Goal: Task Accomplishment & Management: Manage account settings

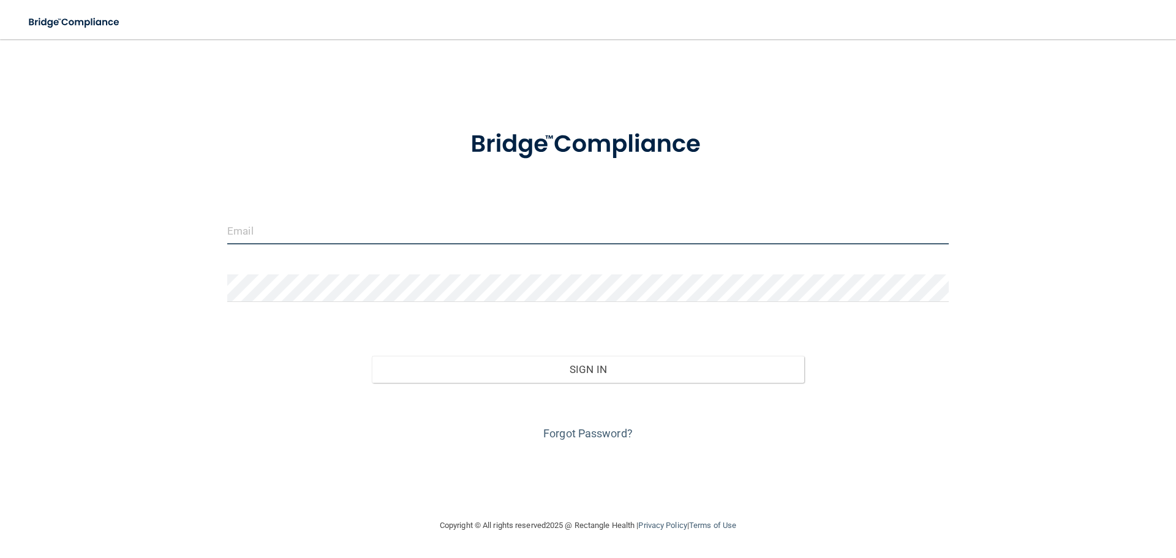
click at [379, 222] on input "email" at bounding box center [588, 231] width 722 height 28
type input "[EMAIL_ADDRESS][DOMAIN_NAME]"
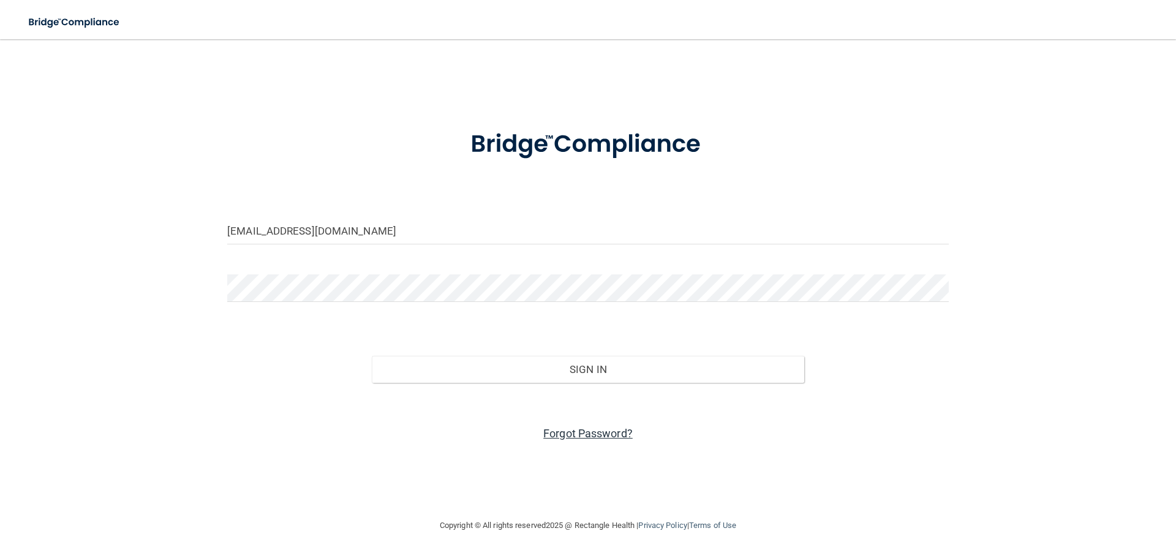
click at [579, 431] on link "Forgot Password?" at bounding box center [587, 433] width 89 height 13
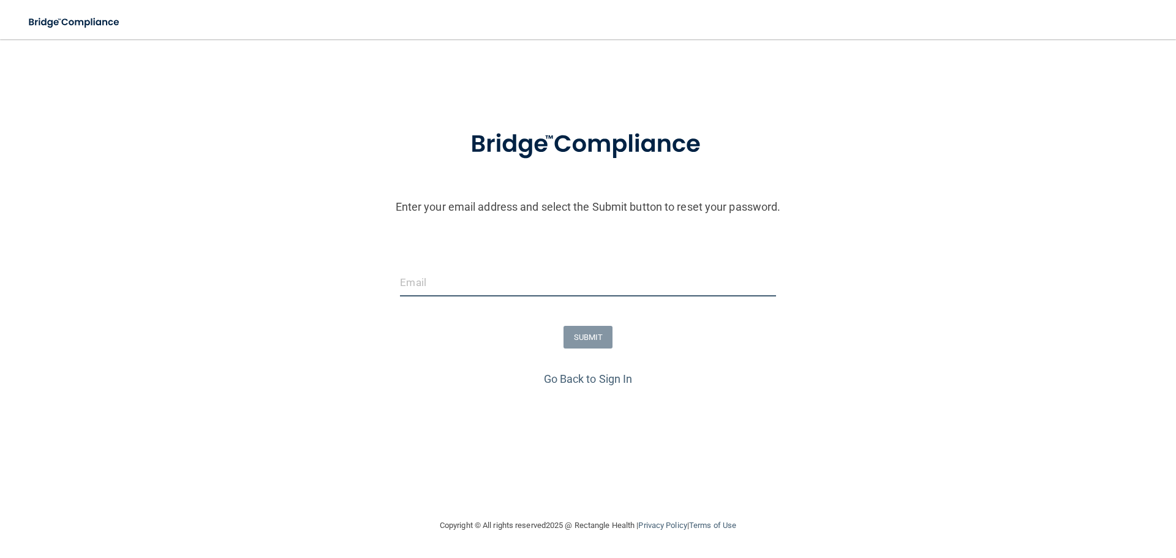
click at [420, 282] on input "email" at bounding box center [588, 283] width 376 height 28
type input "[EMAIL_ADDRESS][DOMAIN_NAME]"
click at [583, 341] on button "SUBMIT" at bounding box center [589, 337] width 50 height 23
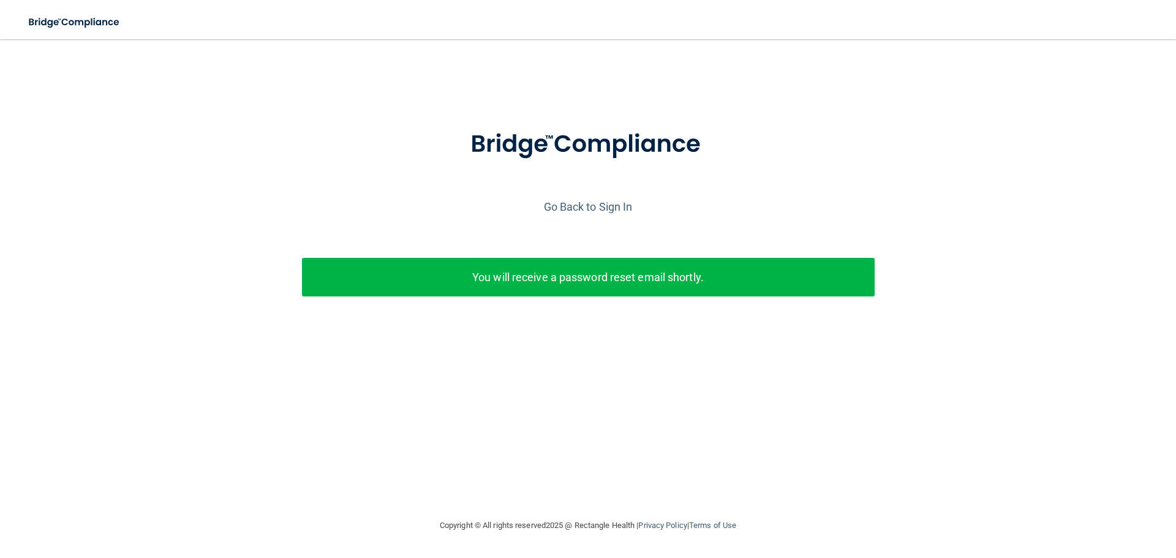
click at [578, 199] on div "Go Back to Sign In" at bounding box center [588, 207] width 1182 height 20
click at [580, 202] on link "Go Back to Sign In" at bounding box center [588, 206] width 89 height 13
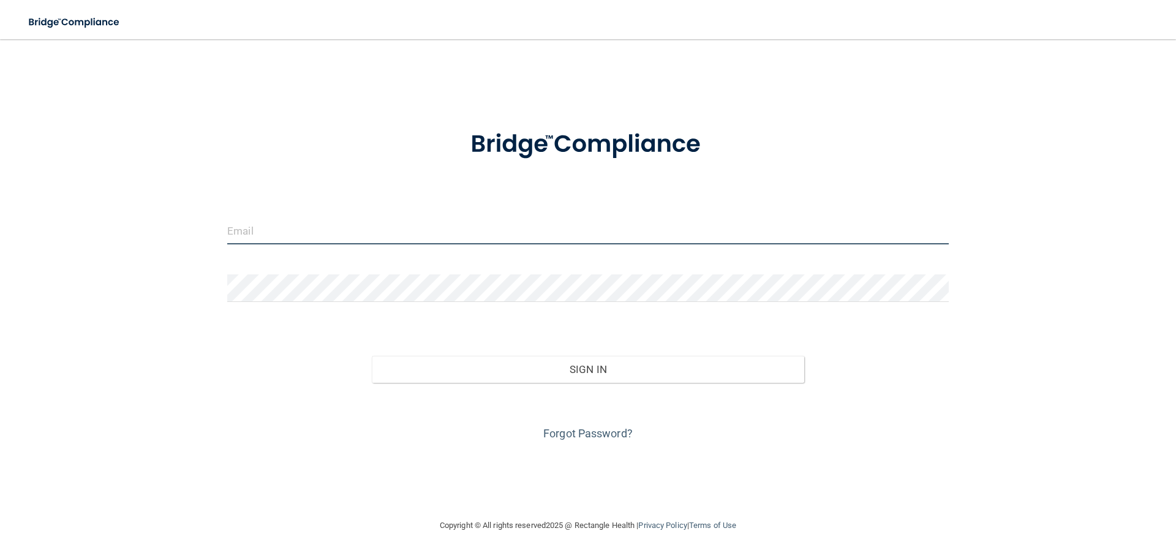
click at [424, 225] on input "email" at bounding box center [588, 231] width 722 height 28
type input "[EMAIL_ADDRESS][DOMAIN_NAME]"
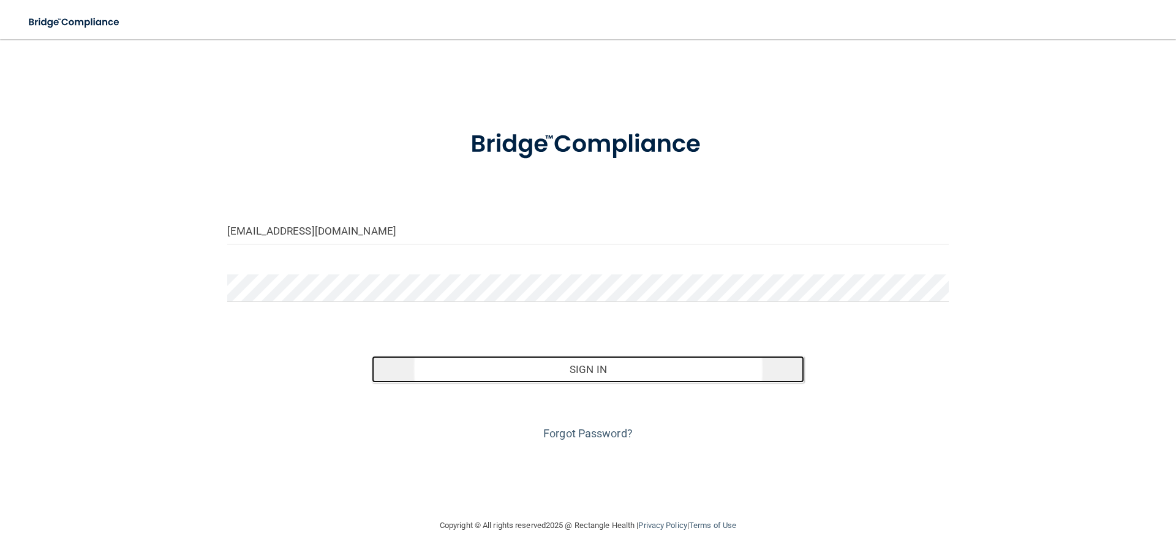
click at [593, 372] on button "Sign In" at bounding box center [588, 369] width 433 height 27
click at [556, 371] on button "Sign In" at bounding box center [588, 369] width 433 height 27
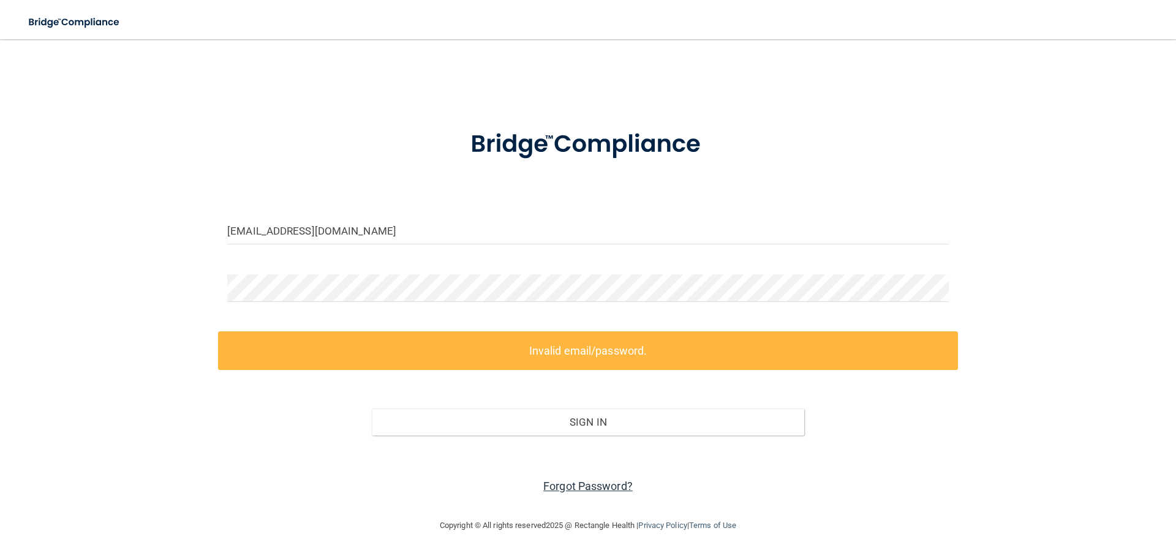
click at [598, 486] on link "Forgot Password?" at bounding box center [587, 486] width 89 height 13
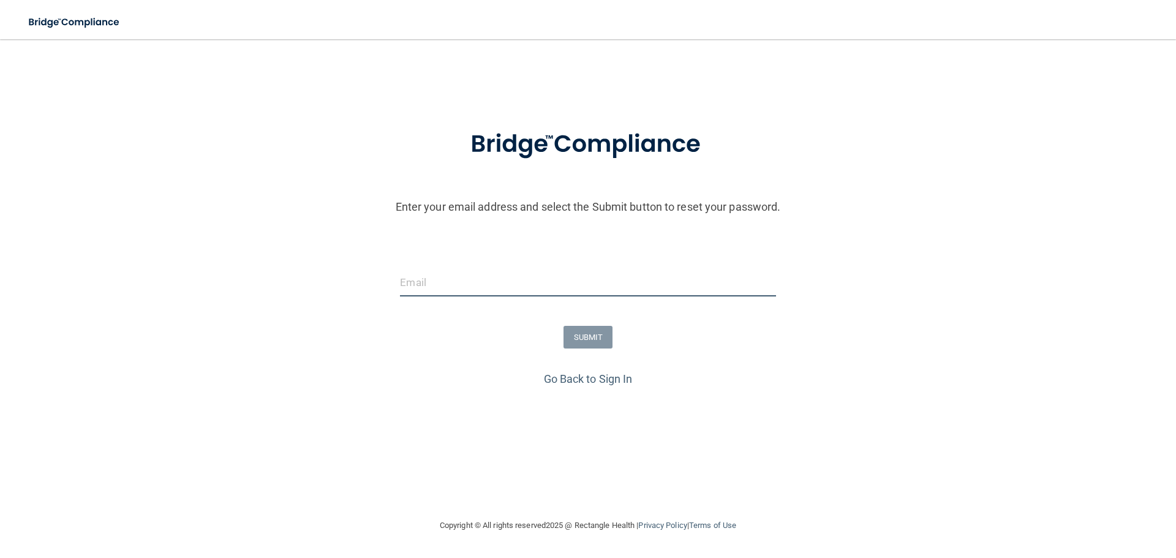
click at [450, 283] on input "email" at bounding box center [588, 283] width 376 height 28
type input "[EMAIL_ADDRESS][DOMAIN_NAME]"
click at [590, 335] on button "SUBMIT" at bounding box center [589, 337] width 50 height 23
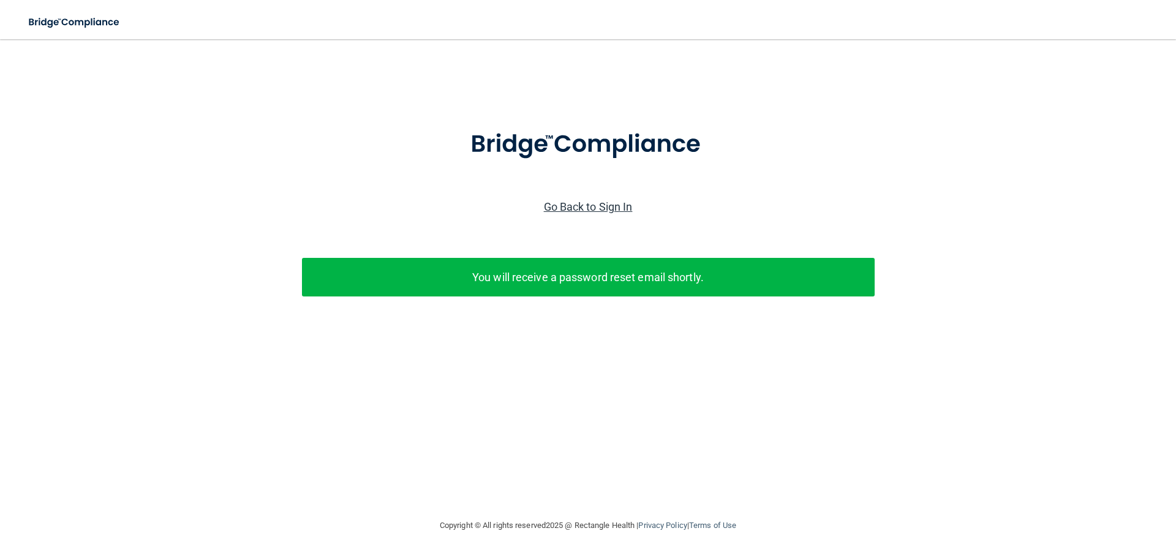
click at [580, 210] on link "Go Back to Sign In" at bounding box center [588, 206] width 89 height 13
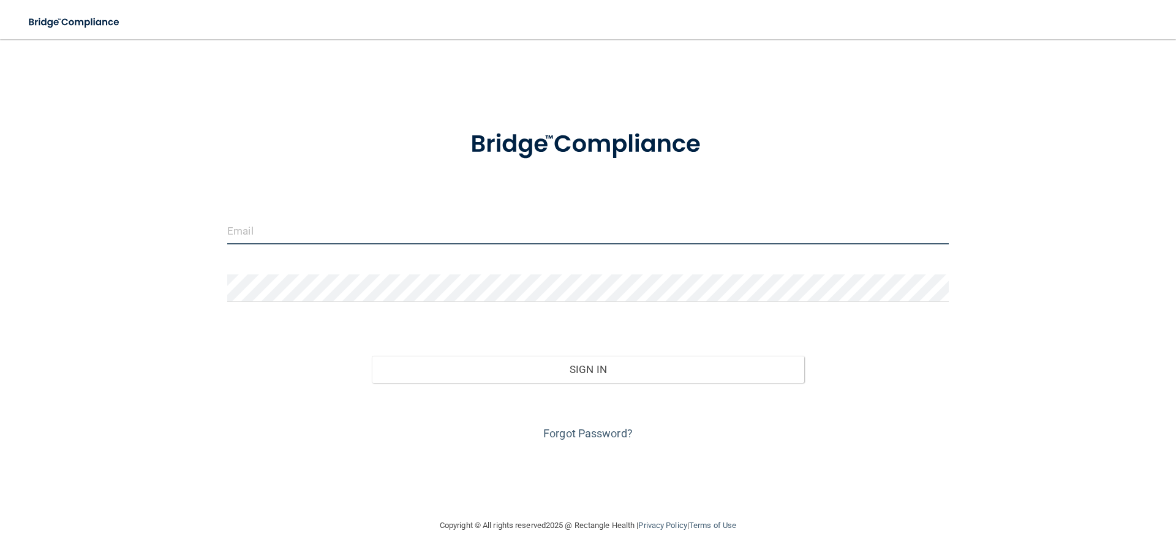
click at [388, 230] on input "email" at bounding box center [588, 231] width 722 height 28
type input "[EMAIL_ADDRESS][DOMAIN_NAME]"
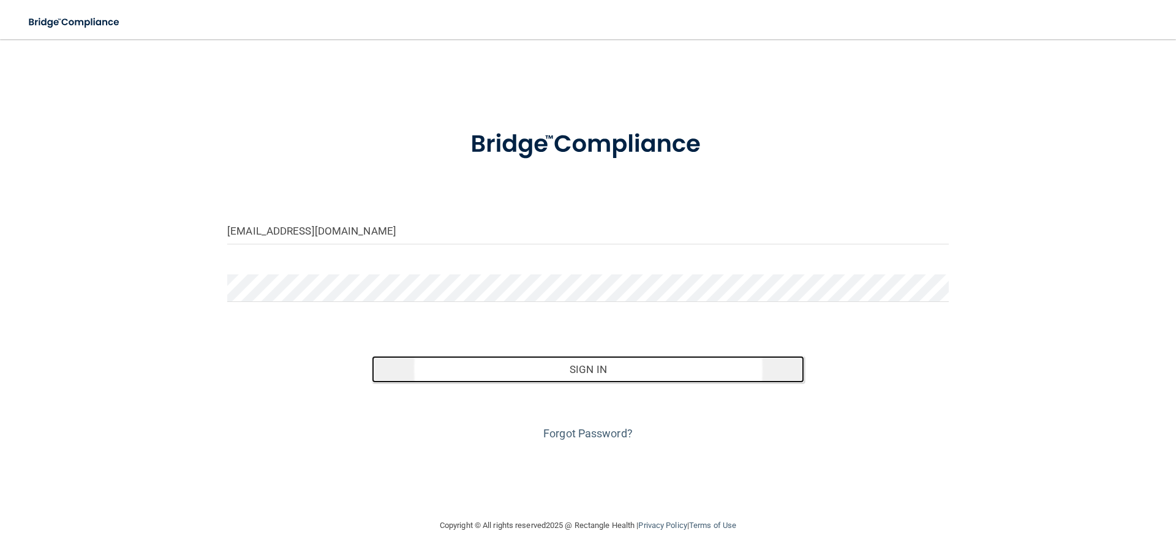
click at [545, 369] on button "Sign In" at bounding box center [588, 369] width 433 height 27
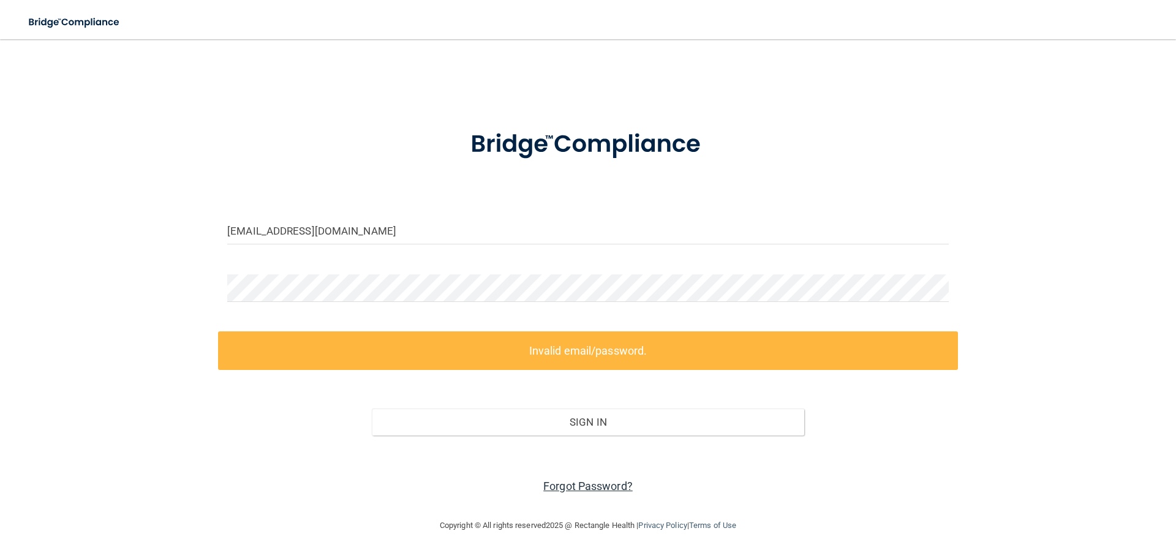
click at [577, 486] on link "Forgot Password?" at bounding box center [587, 486] width 89 height 13
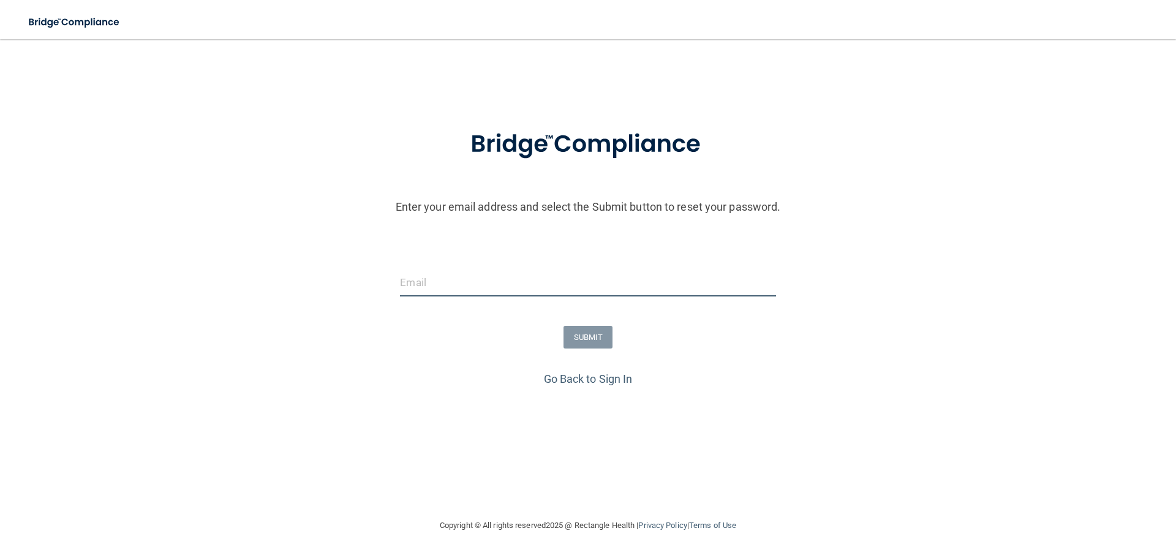
click at [525, 275] on input "email" at bounding box center [588, 283] width 376 height 28
type input "[EMAIL_ADDRESS][DOMAIN_NAME]"
click at [597, 339] on button "SUBMIT" at bounding box center [589, 337] width 50 height 23
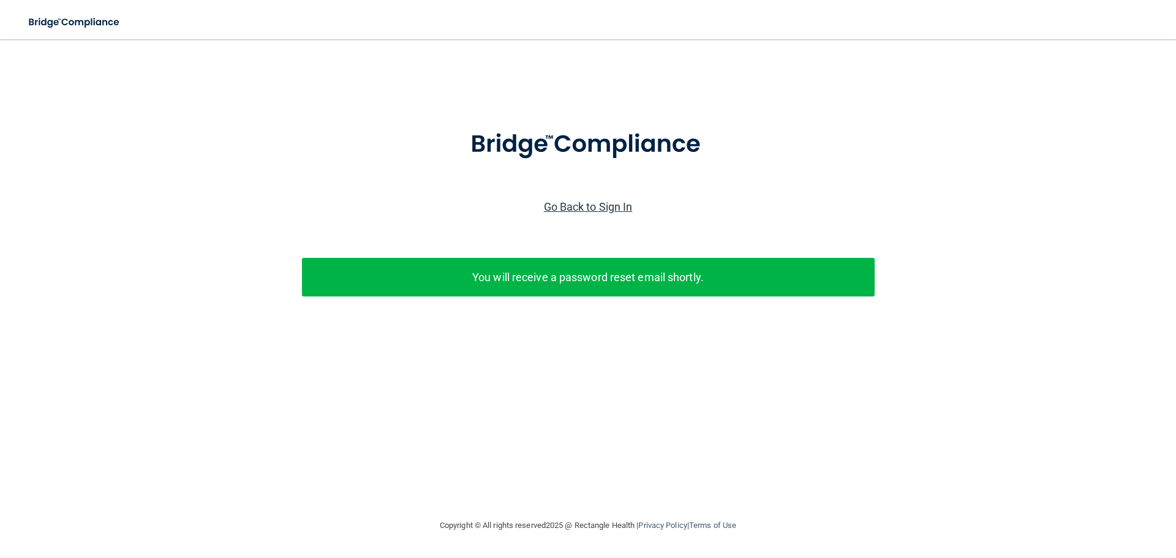
click at [599, 209] on link "Go Back to Sign In" at bounding box center [588, 206] width 89 height 13
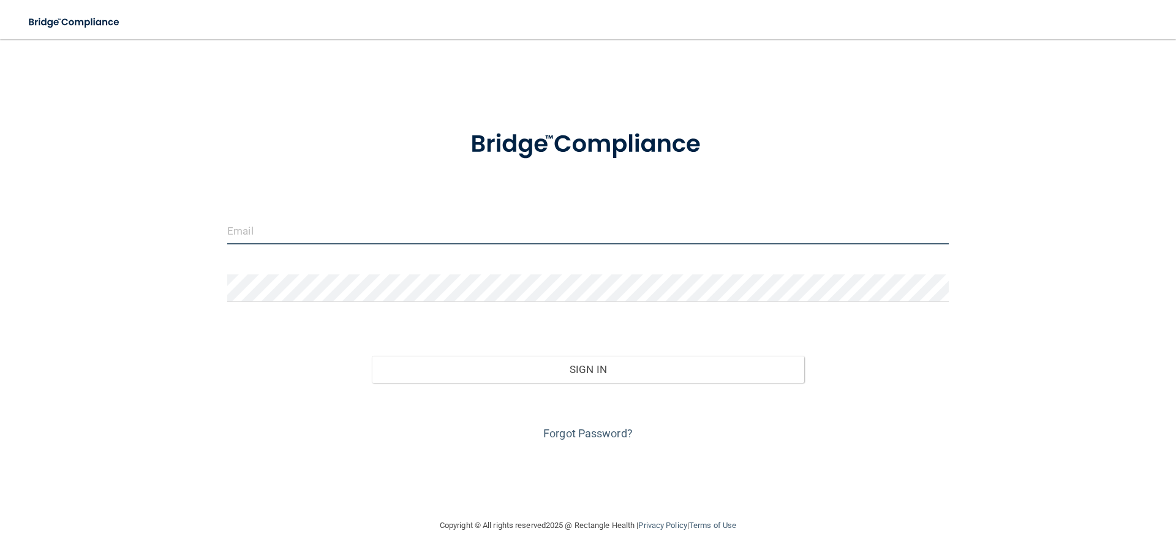
click at [322, 231] on input "email" at bounding box center [588, 231] width 722 height 28
type input "[EMAIL_ADDRESS][DOMAIN_NAME]"
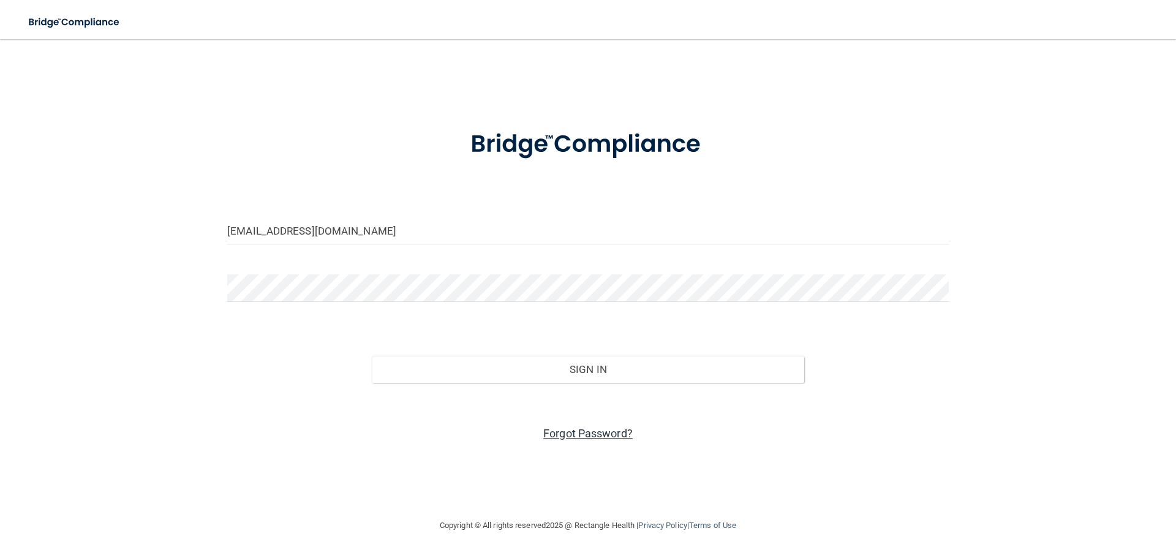
click at [600, 431] on link "Forgot Password?" at bounding box center [587, 433] width 89 height 13
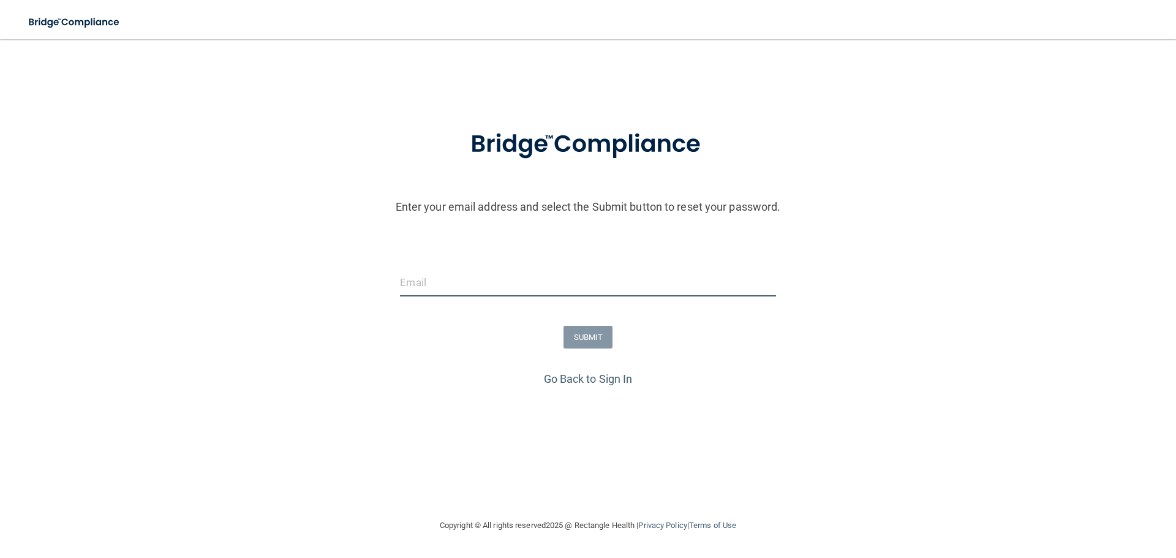
click at [458, 283] on input "email" at bounding box center [588, 283] width 376 height 28
type input "[EMAIL_ADDRESS][DOMAIN_NAME]"
click at [591, 337] on button "SUBMIT" at bounding box center [589, 337] width 50 height 23
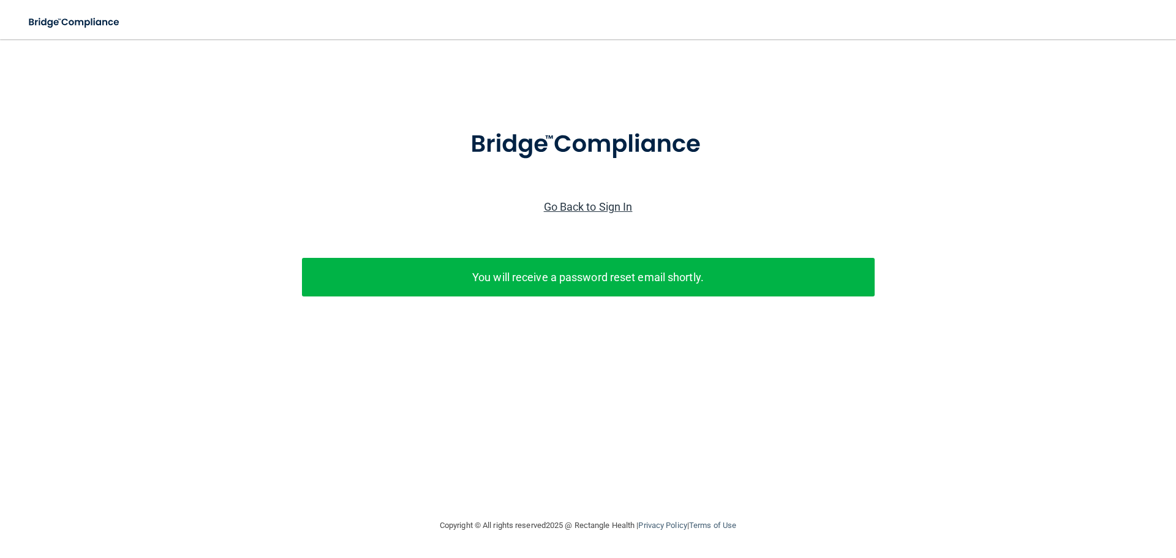
click at [569, 210] on link "Go Back to Sign In" at bounding box center [588, 206] width 89 height 13
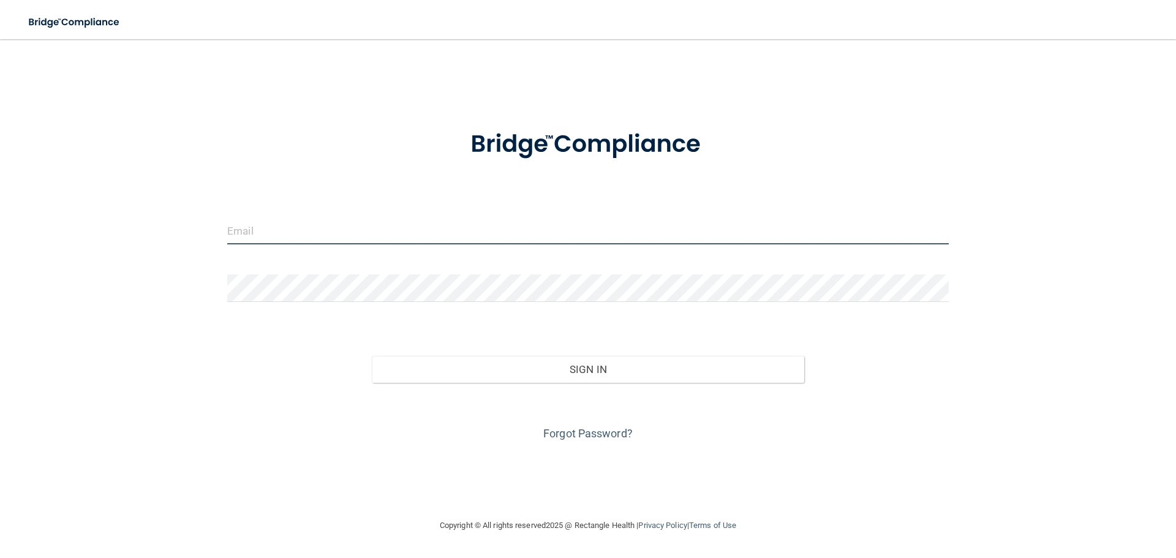
click at [350, 233] on input "email" at bounding box center [588, 231] width 722 height 28
type input "[EMAIL_ADDRESS][DOMAIN_NAME]"
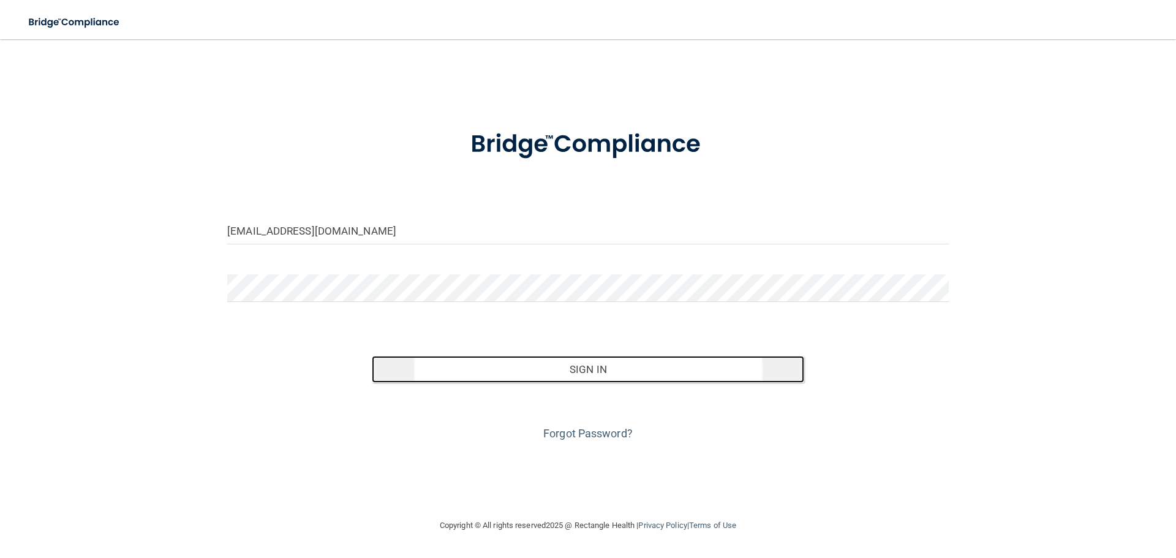
click at [588, 371] on button "Sign In" at bounding box center [588, 369] width 433 height 27
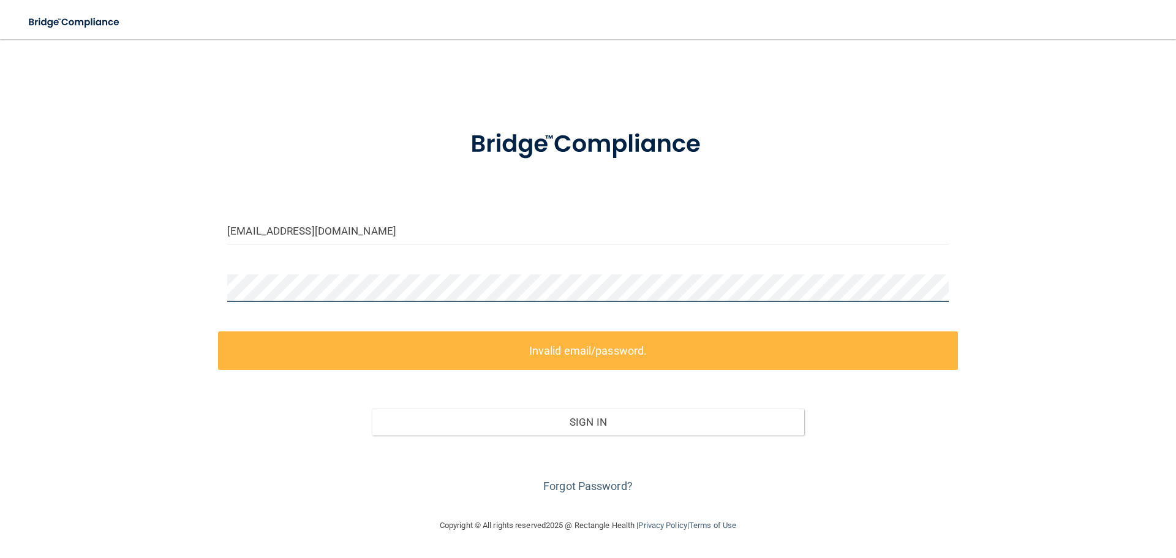
click at [175, 298] on div "[EMAIL_ADDRESS][DOMAIN_NAME] Invalid email/password. You don't have permission …" at bounding box center [588, 278] width 1127 height 455
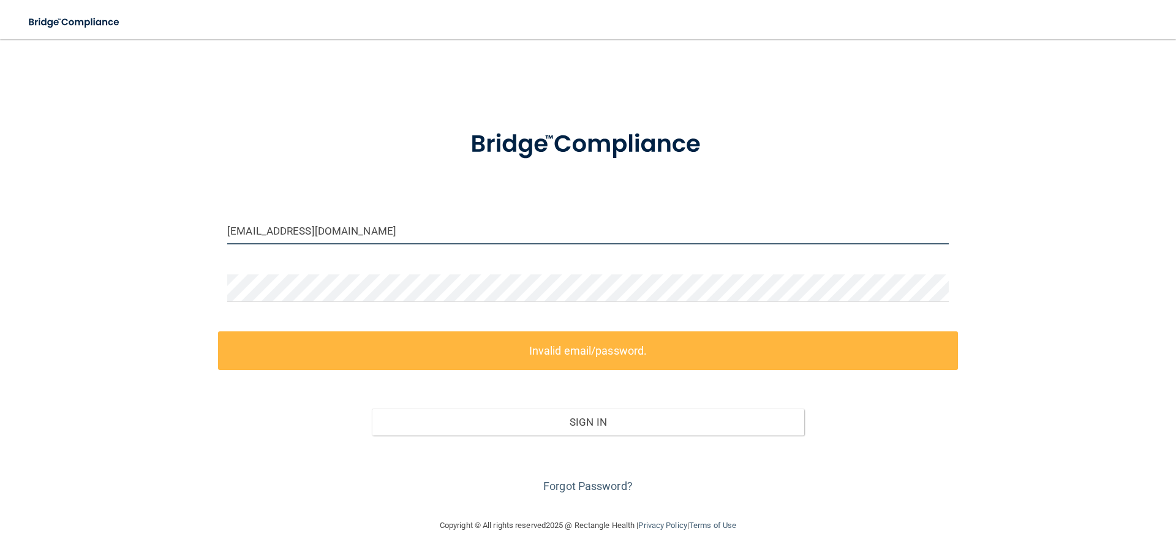
click at [309, 234] on input "[EMAIL_ADDRESS][DOMAIN_NAME]" at bounding box center [588, 231] width 722 height 28
click at [335, 233] on input "[EMAIL_ADDRESS][DOMAIN_NAME]" at bounding box center [588, 231] width 722 height 28
drag, startPoint x: 326, startPoint y: 233, endPoint x: 189, endPoint y: 240, distance: 137.4
click at [191, 240] on div "[EMAIL_ADDRESS][DOMAIN_NAME] Invalid email/password. You don't have permission …" at bounding box center [588, 278] width 1127 height 455
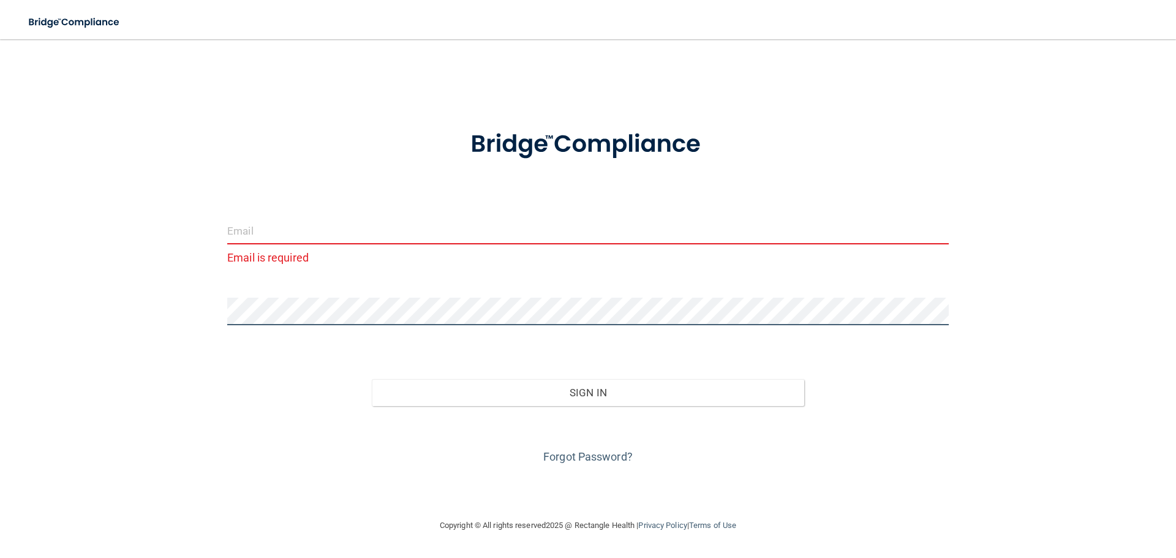
click at [175, 318] on div "Email is required Invalid email/password. You don't have permission to access t…" at bounding box center [588, 278] width 1127 height 455
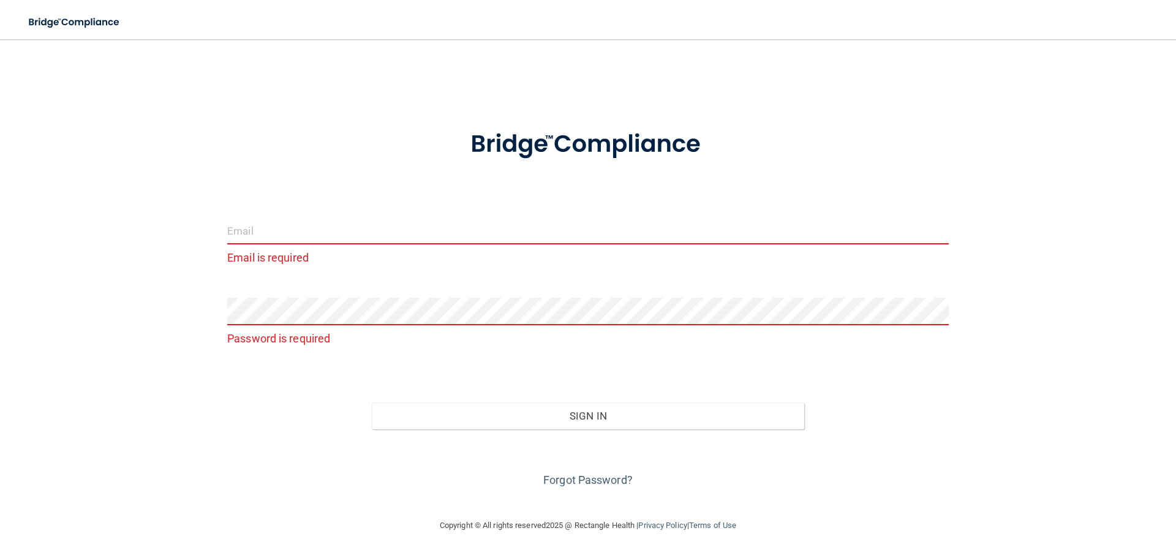
click at [240, 233] on input "email" at bounding box center [588, 231] width 722 height 28
type input "[EMAIL_ADDRESS][DOMAIN_NAME]"
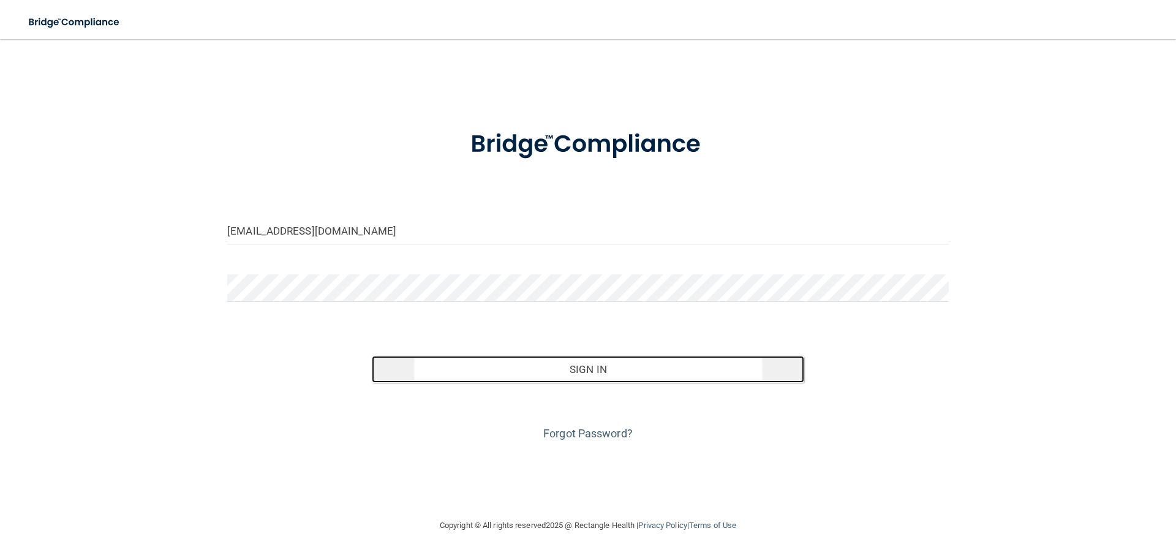
click at [579, 373] on button "Sign In" at bounding box center [588, 369] width 433 height 27
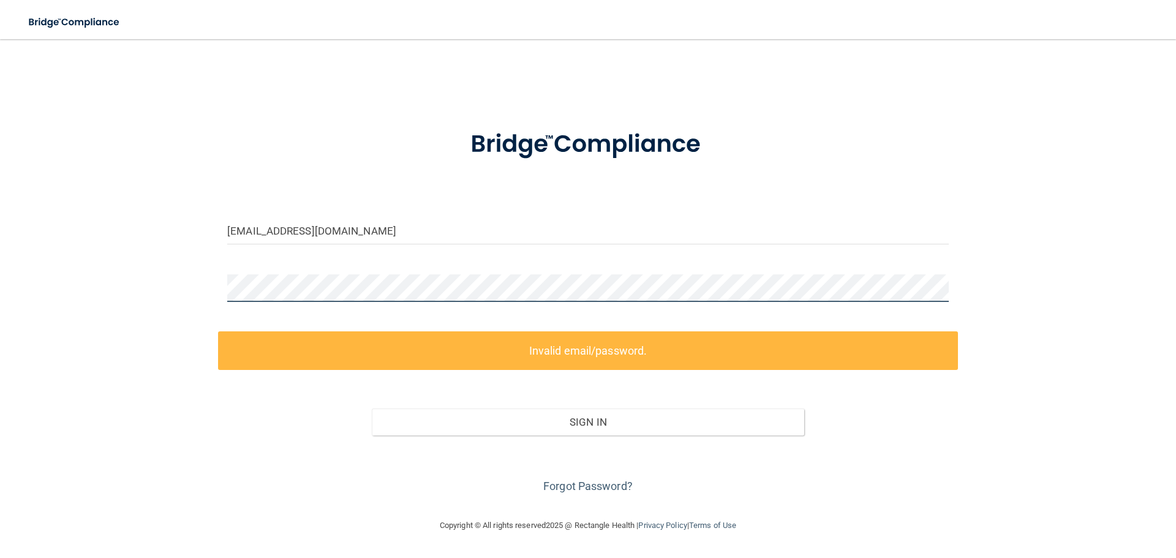
click at [175, 294] on div "[EMAIL_ADDRESS][DOMAIN_NAME] Invalid email/password. You don't have permission …" at bounding box center [588, 278] width 1127 height 455
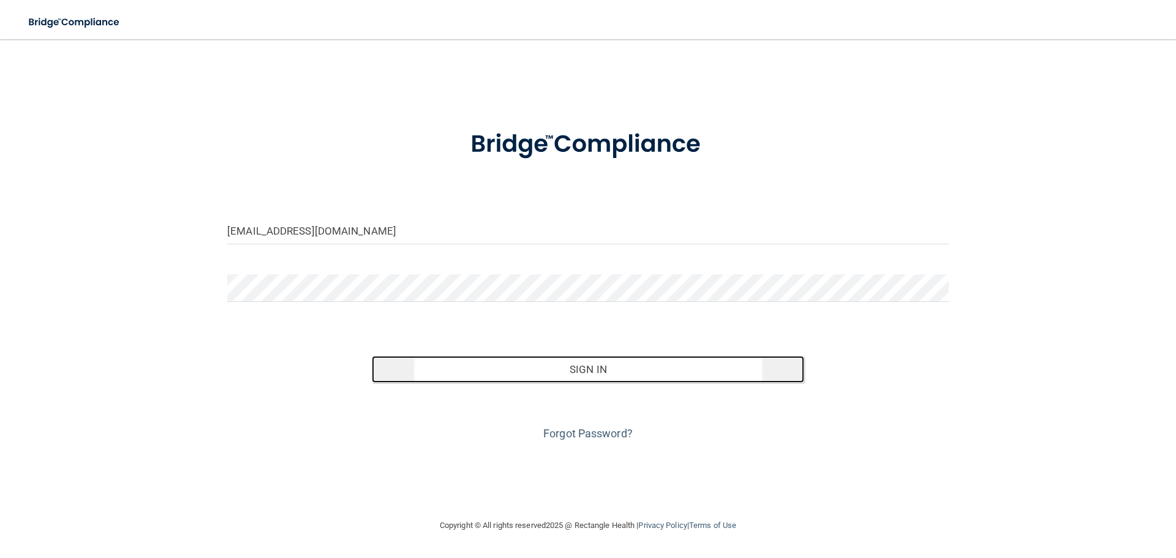
click at [597, 372] on button "Sign In" at bounding box center [588, 369] width 433 height 27
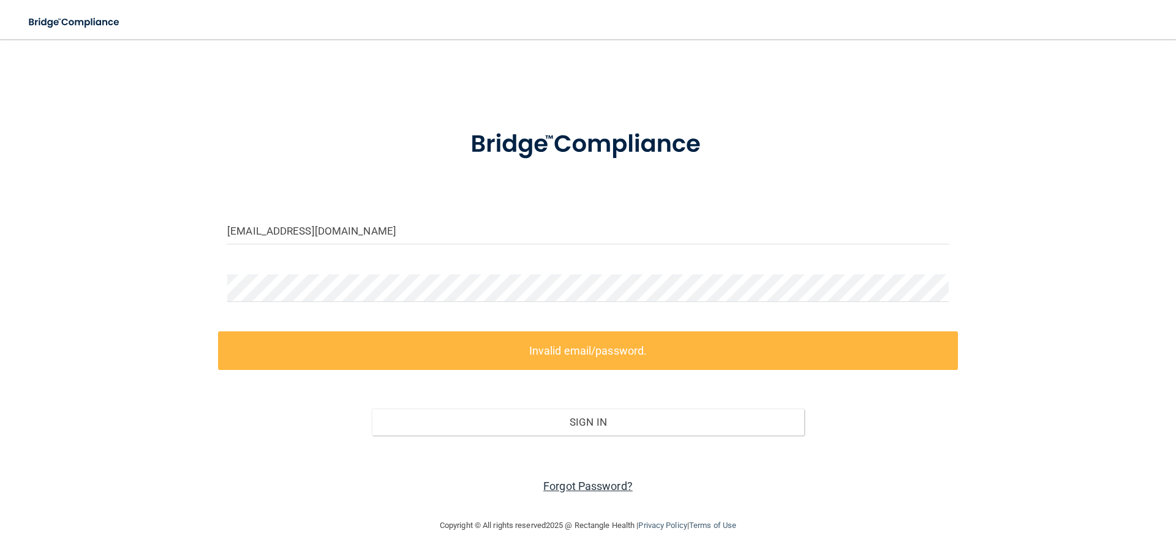
click at [578, 483] on link "Forgot Password?" at bounding box center [587, 486] width 89 height 13
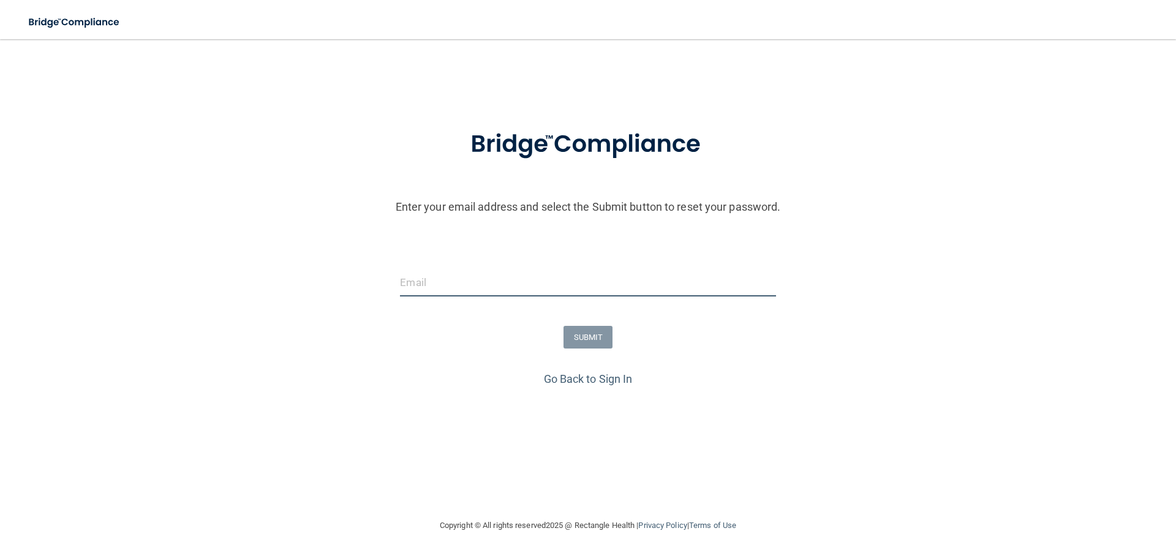
click at [521, 282] on input "email" at bounding box center [588, 283] width 376 height 28
type input "[EMAIL_ADDRESS][DOMAIN_NAME]"
click at [577, 340] on button "SUBMIT" at bounding box center [589, 337] width 50 height 23
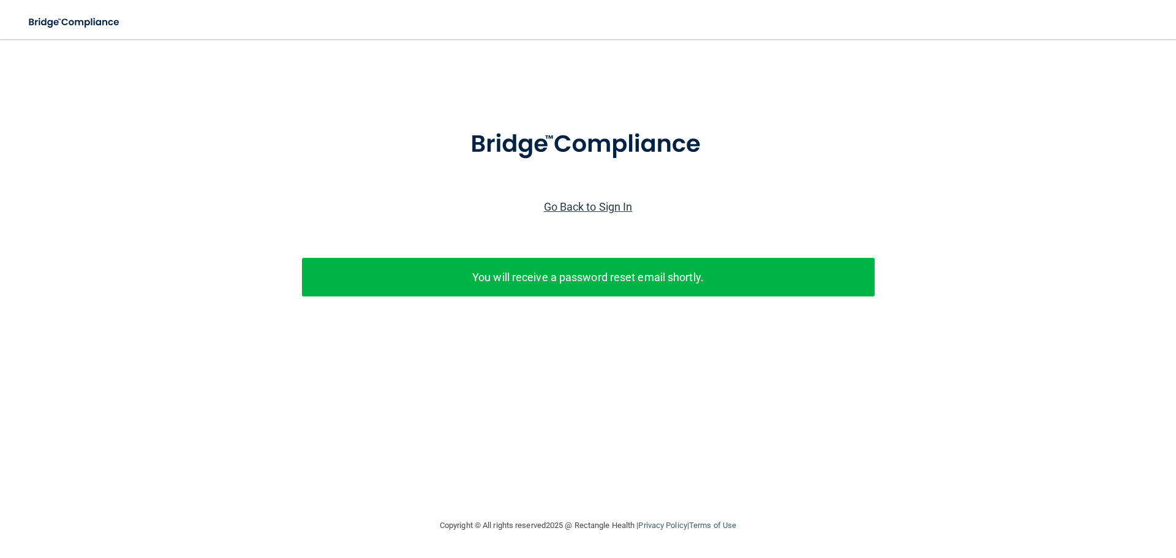
click at [587, 209] on link "Go Back to Sign In" at bounding box center [588, 206] width 89 height 13
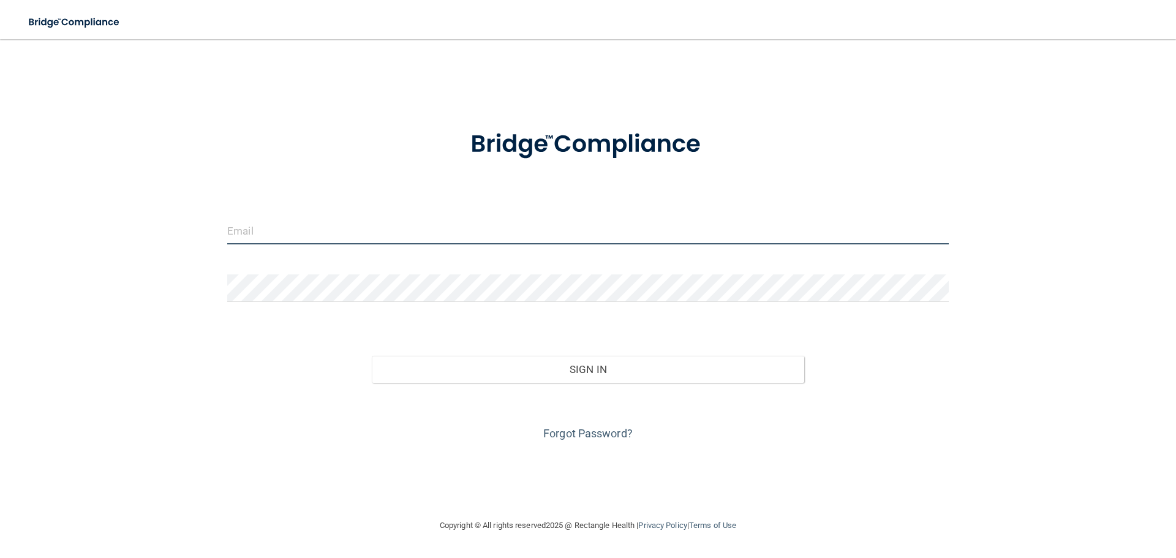
click at [325, 220] on input "email" at bounding box center [588, 231] width 722 height 28
type input "[EMAIL_ADDRESS][DOMAIN_NAME]"
drag, startPoint x: 355, startPoint y: 235, endPoint x: 0, endPoint y: 252, distance: 355.8
click at [0, 257] on main "[EMAIL_ADDRESS][DOMAIN_NAME] Invalid email/password. You don't have permission …" at bounding box center [588, 298] width 1176 height 519
click at [266, 221] on input "email" at bounding box center [588, 231] width 722 height 28
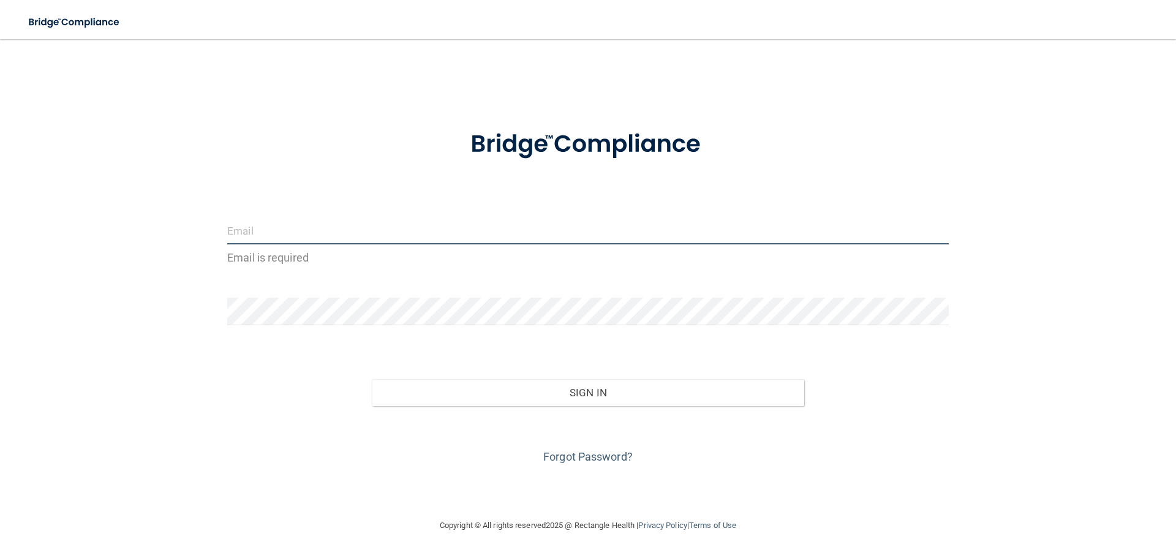
type input "[EMAIL_ADDRESS][DOMAIN_NAME]"
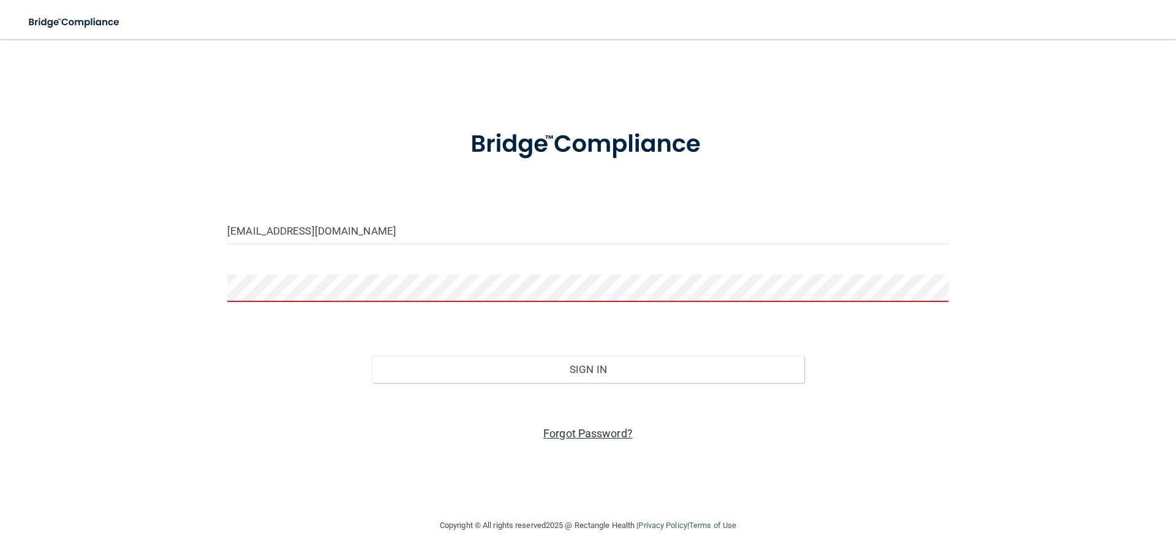
click at [591, 432] on link "Forgot Password?" at bounding box center [587, 433] width 89 height 13
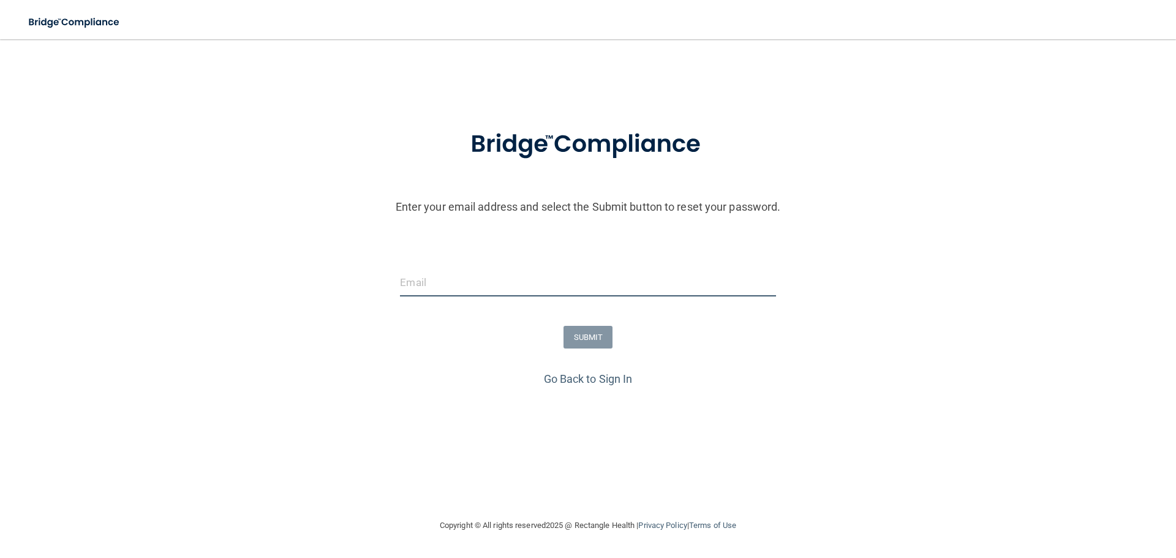
click at [469, 289] on input "email" at bounding box center [588, 283] width 376 height 28
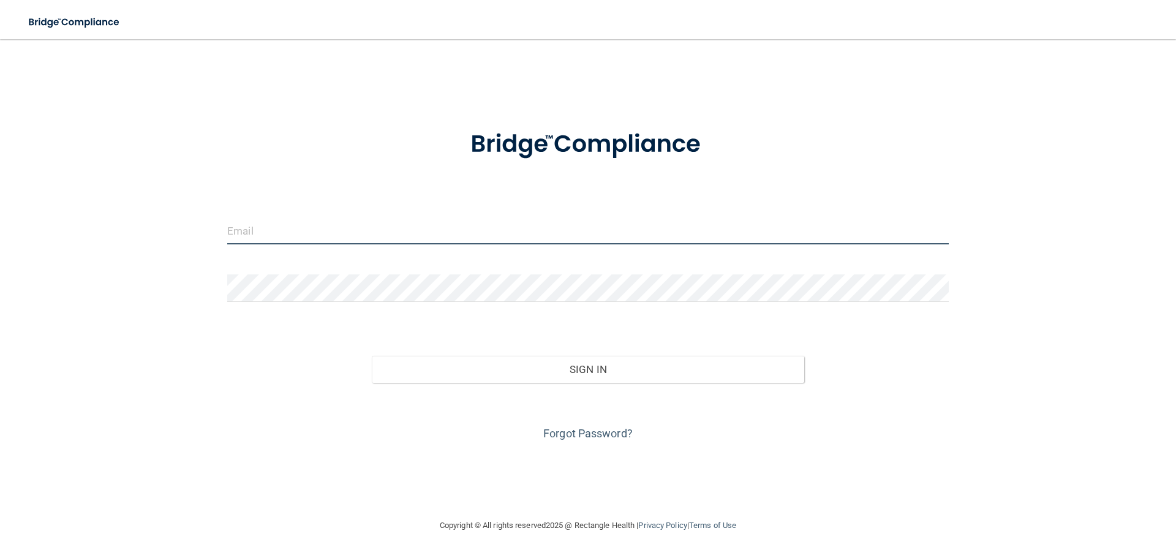
click at [306, 229] on input "email" at bounding box center [588, 231] width 722 height 28
type input "[PERSON_NAME][EMAIL_ADDRESS][PERSON_NAME][DOMAIN_NAME]"
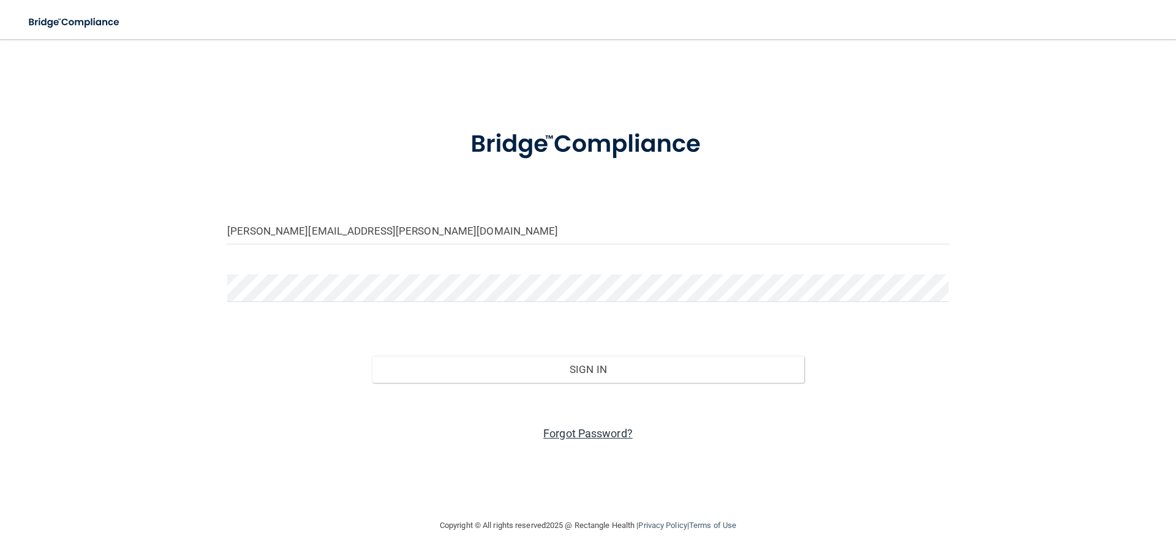
click at [590, 432] on link "Forgot Password?" at bounding box center [587, 433] width 89 height 13
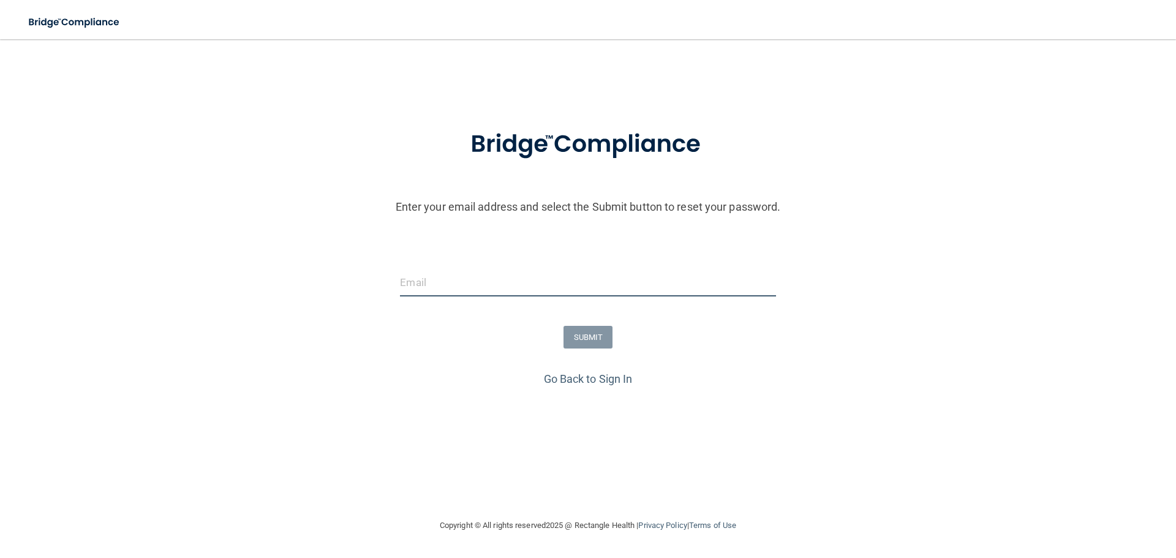
click at [493, 287] on input "email" at bounding box center [588, 283] width 376 height 28
type input "[PERSON_NAME][EMAIL_ADDRESS][PERSON_NAME][DOMAIN_NAME]"
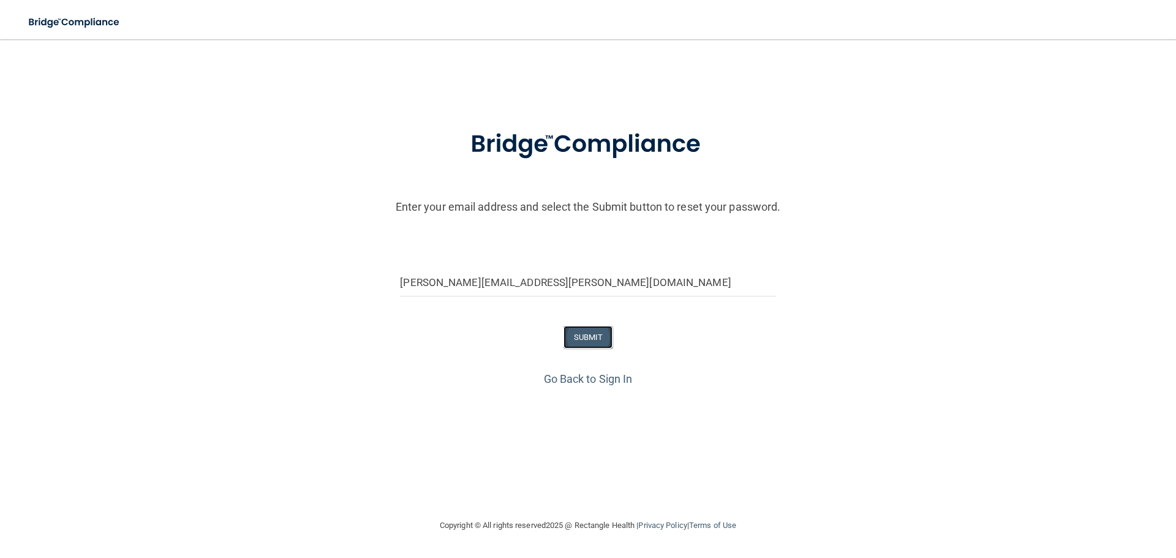
click at [578, 335] on button "SUBMIT" at bounding box center [589, 337] width 50 height 23
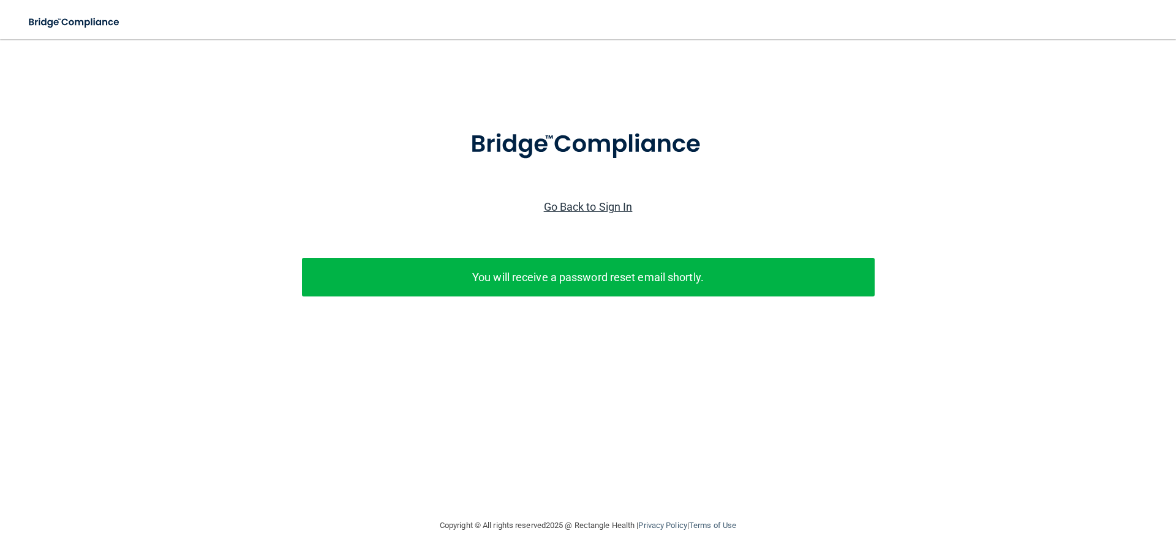
click at [569, 205] on link "Go Back to Sign In" at bounding box center [588, 206] width 89 height 13
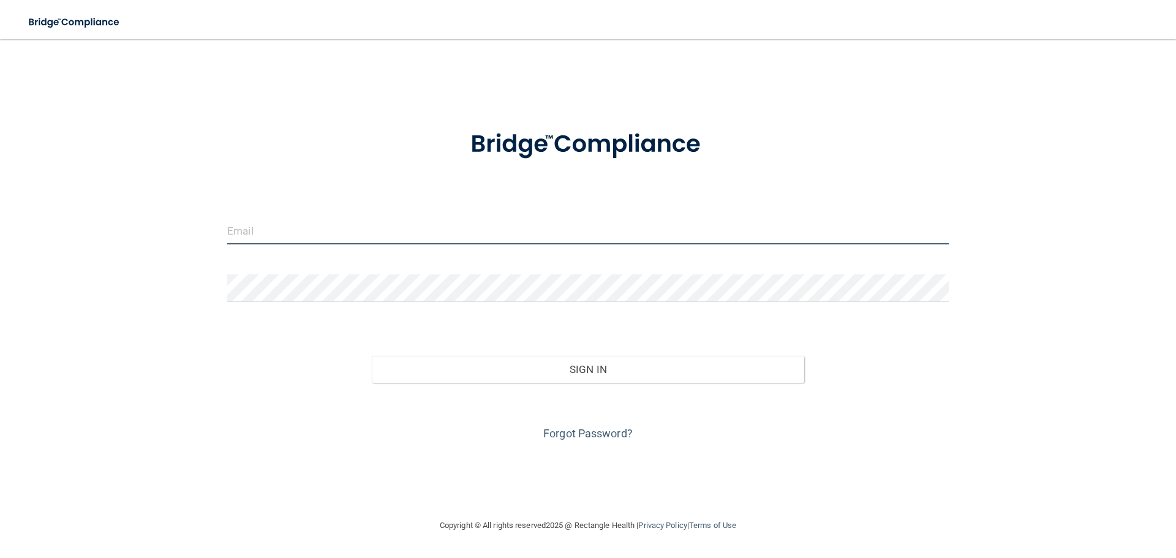
click at [336, 235] on input "email" at bounding box center [588, 231] width 722 height 28
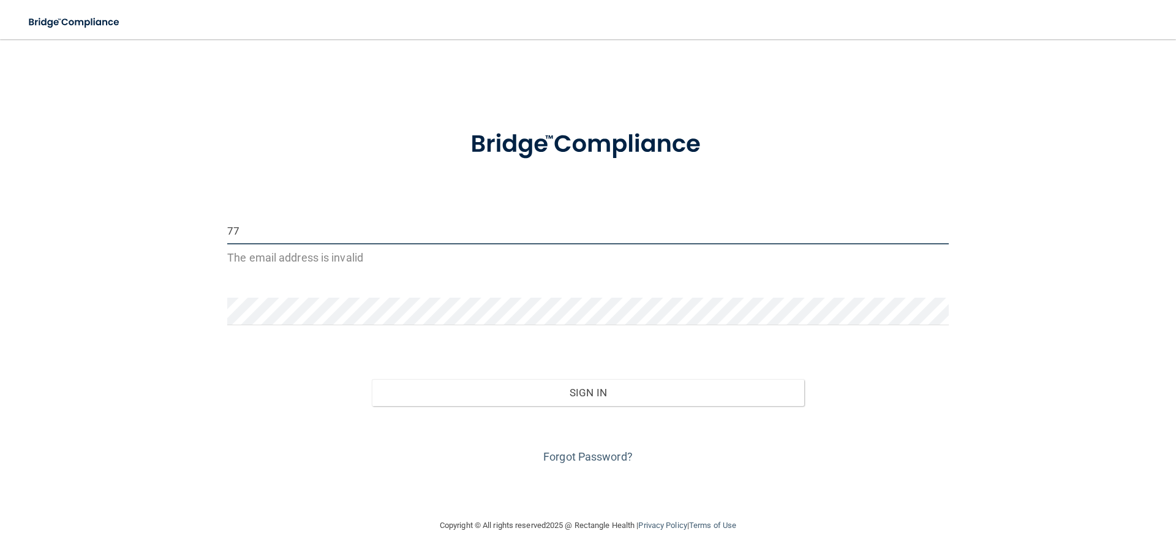
type input "7"
